Goal: Entertainment & Leisure: Consume media (video, audio)

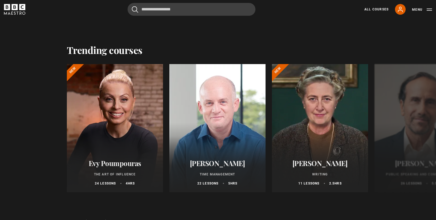
scroll to position [570, 0]
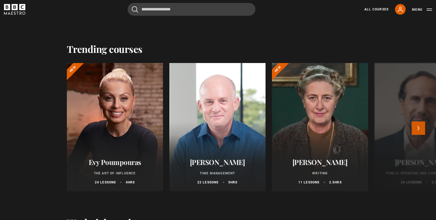
click at [417, 128] on button "Next" at bounding box center [418, 127] width 13 height 13
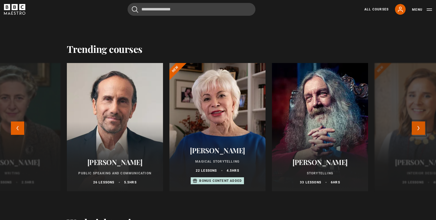
click at [419, 130] on button "Next" at bounding box center [418, 127] width 13 height 13
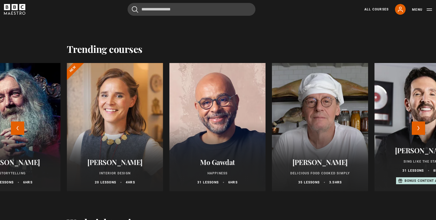
click at [329, 164] on h2 "[PERSON_NAME]" at bounding box center [319, 162] width 83 height 8
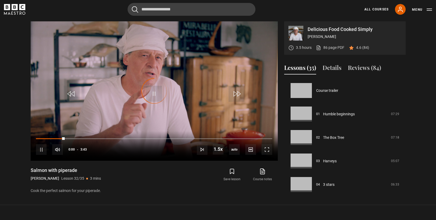
scroll to position [727, 0]
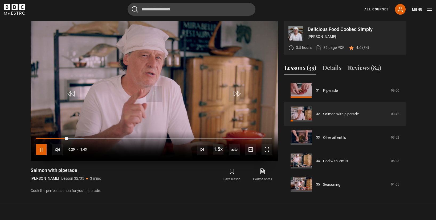
click at [43, 149] on span "Video Player" at bounding box center [41, 149] width 11 height 11
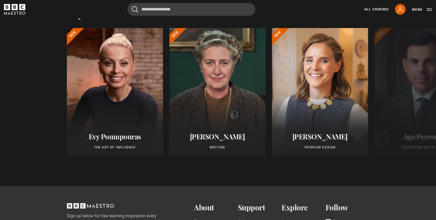
scroll to position [440, 0]
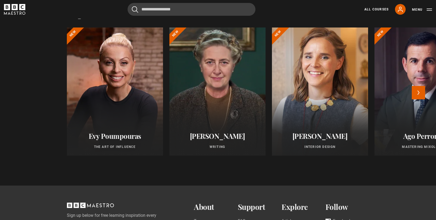
click at [312, 94] on div at bounding box center [320, 91] width 106 height 141
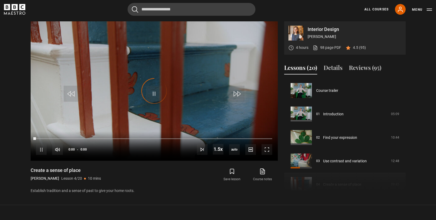
scroll to position [70, 0]
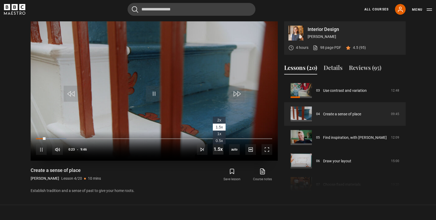
click at [219, 151] on span "Video Player" at bounding box center [218, 149] width 11 height 11
click at [220, 135] on span "1x" at bounding box center [219, 133] width 4 height 4
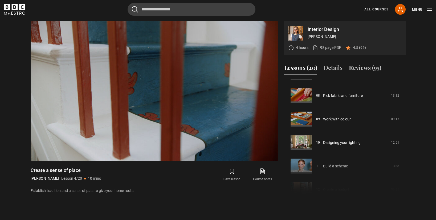
scroll to position [185, 0]
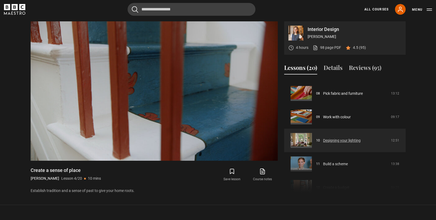
click at [339, 139] on link "Designing your lighting" at bounding box center [342, 140] width 38 height 6
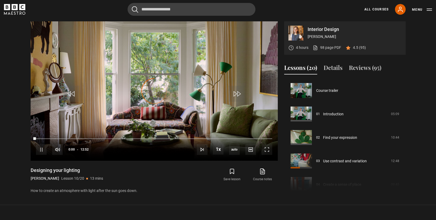
scroll to position [211, 0]
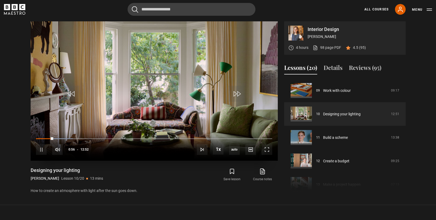
click at [60, 139] on div "10s Skip Back 10 seconds Pause 10s Skip Forward 10 seconds Loaded : 15.54% 01:2…" at bounding box center [154, 146] width 247 height 30
click at [60, 137] on div "10s Skip Back 10 seconds Pause 10s Skip Forward 10 seconds Loaded : 15.54% 01:2…" at bounding box center [154, 146] width 247 height 30
click at [59, 138] on div "Loaded : 15.54% 01:16 00:59" at bounding box center [154, 139] width 236 height 2
click at [66, 138] on div "Loaded : 17.49% 01:39 01:17" at bounding box center [154, 139] width 236 height 2
click at [75, 138] on div "10s Skip Back 10 seconds Pause 10s Skip Forward 10 seconds Loaded : 21.37% 01:4…" at bounding box center [154, 146] width 247 height 30
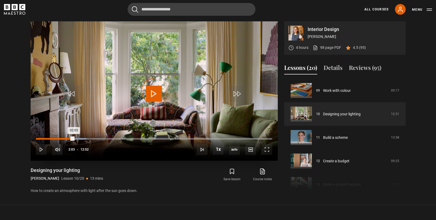
click at [74, 138] on div "Loaded : 21.37% 02:03 02:03" at bounding box center [154, 139] width 236 height 2
click at [85, 138] on div "02:39" at bounding box center [85, 139] width 1 height 2
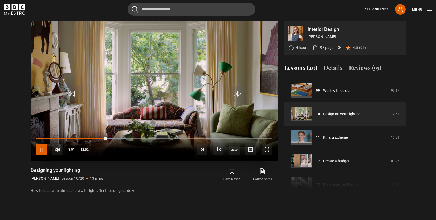
click at [42, 149] on span "Video Player" at bounding box center [41, 149] width 11 height 11
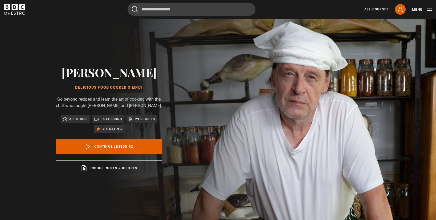
scroll to position [727, 0]
